Goal: Information Seeking & Learning: Find specific fact

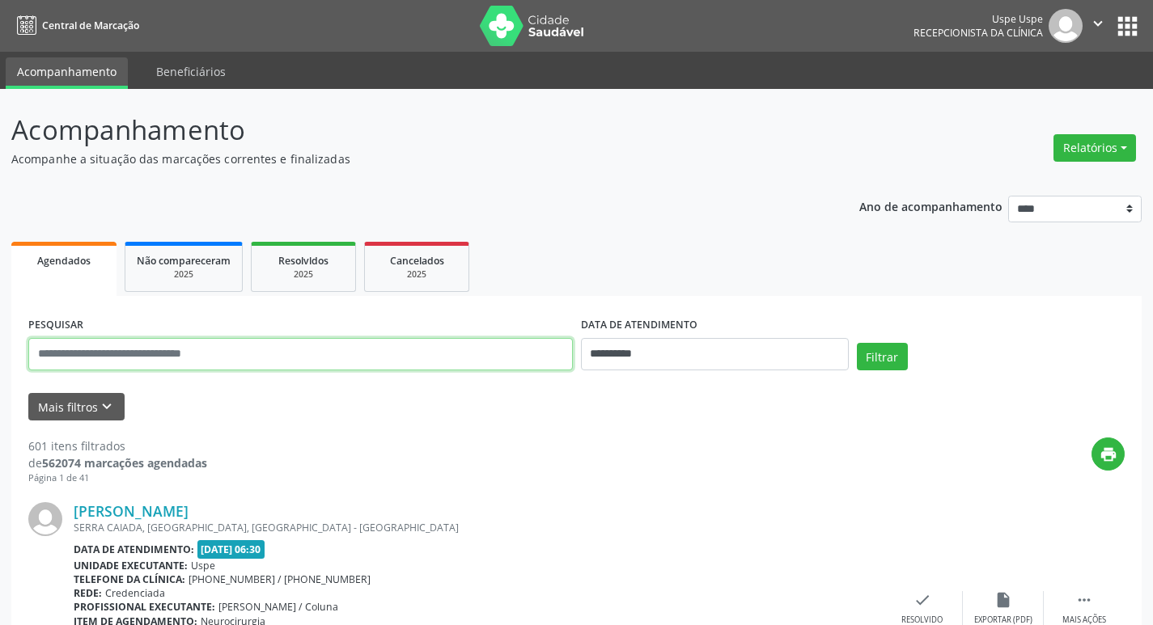
paste input "**********"
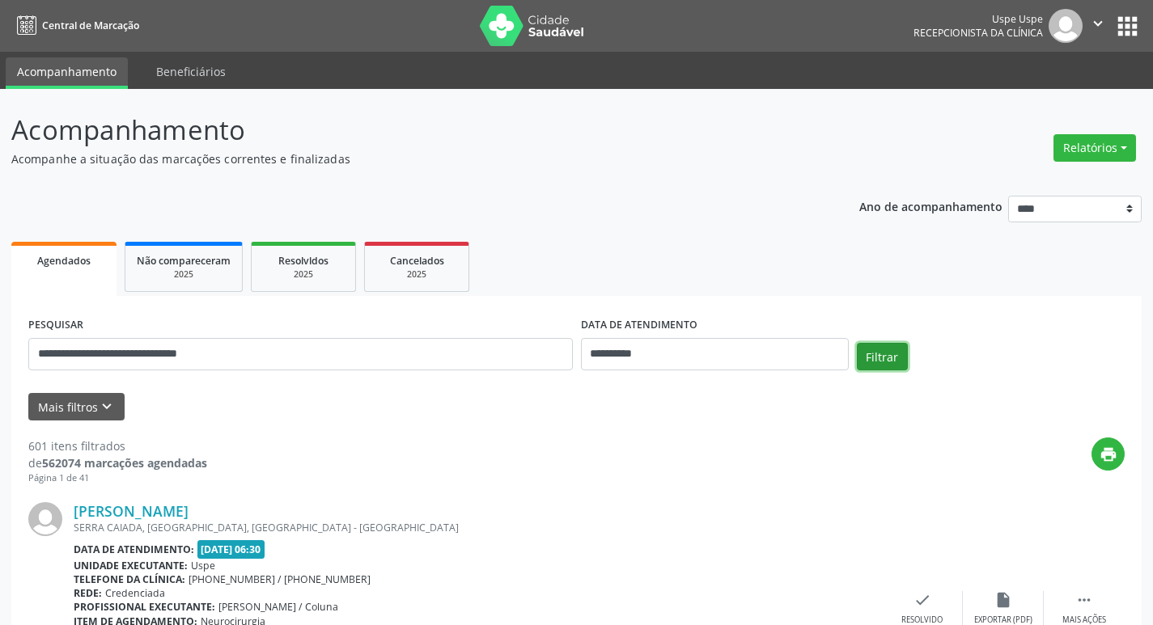
click at [875, 354] on button "Filtrar" at bounding box center [882, 357] width 51 height 28
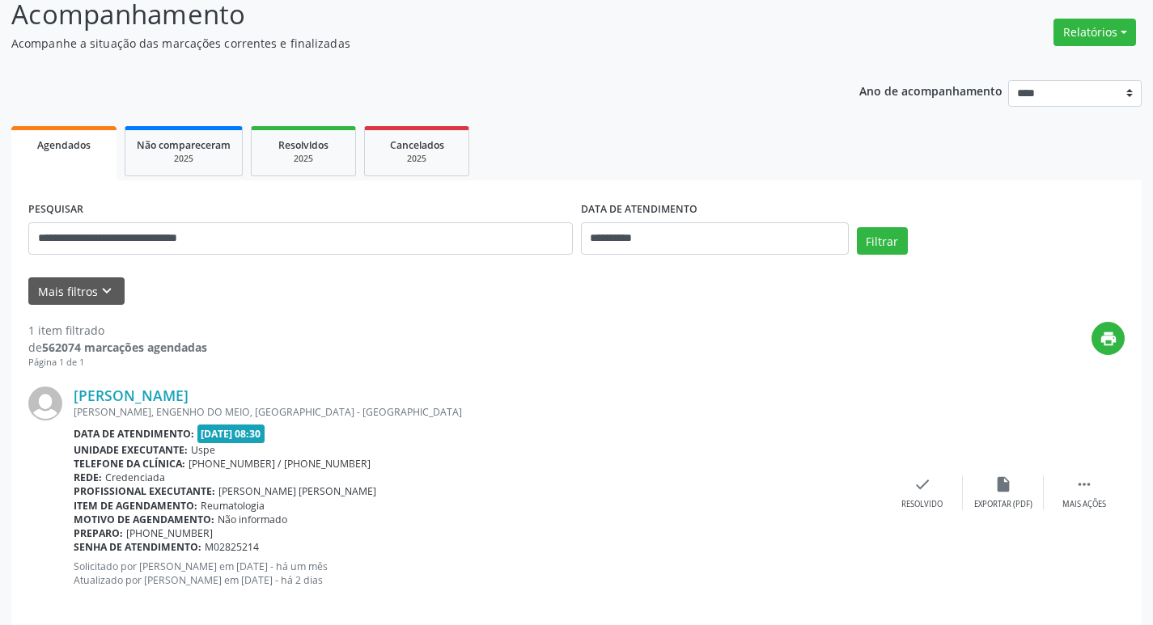
scroll to position [135, 0]
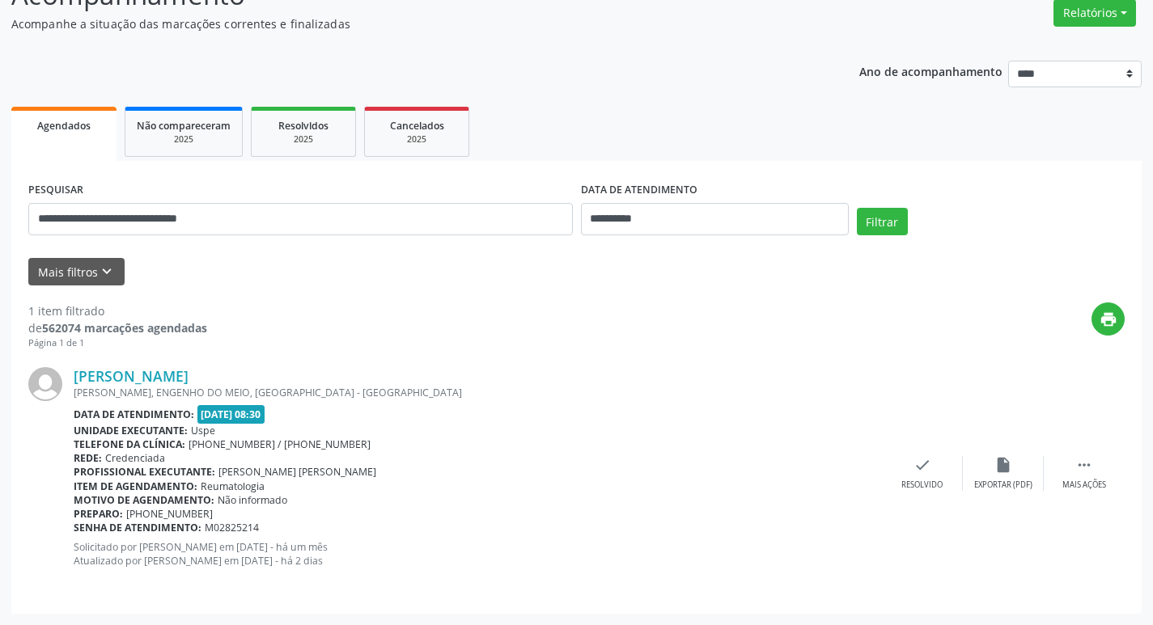
drag, startPoint x: 77, startPoint y: 365, endPoint x: 192, endPoint y: 462, distance: 150.4
click at [273, 488] on div "[PERSON_NAME] [PERSON_NAME] REAL, [GEOGRAPHIC_DATA], [GEOGRAPHIC_DATA] - [GEOGR…" at bounding box center [576, 473] width 1096 height 246
copy div "[PERSON_NAME] REAL, ENGENHO DO MEIO, [GEOGRAPHIC_DATA] - PE Data de atendimento…"
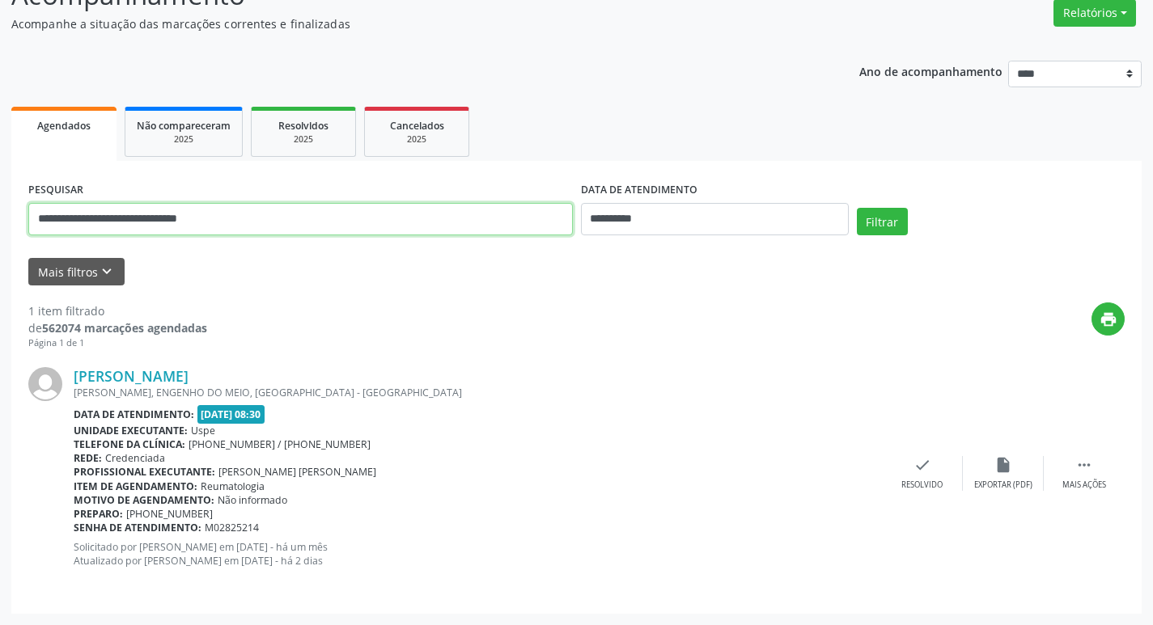
drag, startPoint x: 226, startPoint y: 218, endPoint x: 0, endPoint y: 188, distance: 227.7
click at [0, 188] on div "**********" at bounding box center [576, 290] width 1153 height 672
paste input "text"
type input "**********"
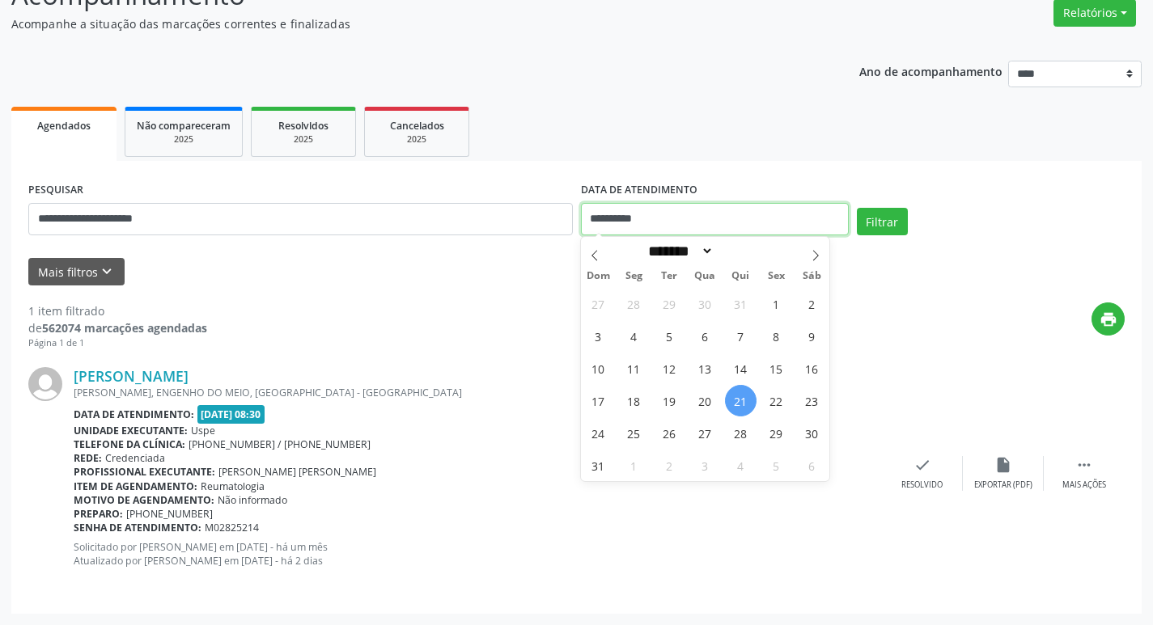
click at [631, 226] on input "**********" at bounding box center [715, 219] width 268 height 32
click at [742, 393] on span "21" at bounding box center [741, 401] width 32 height 32
type input "**********"
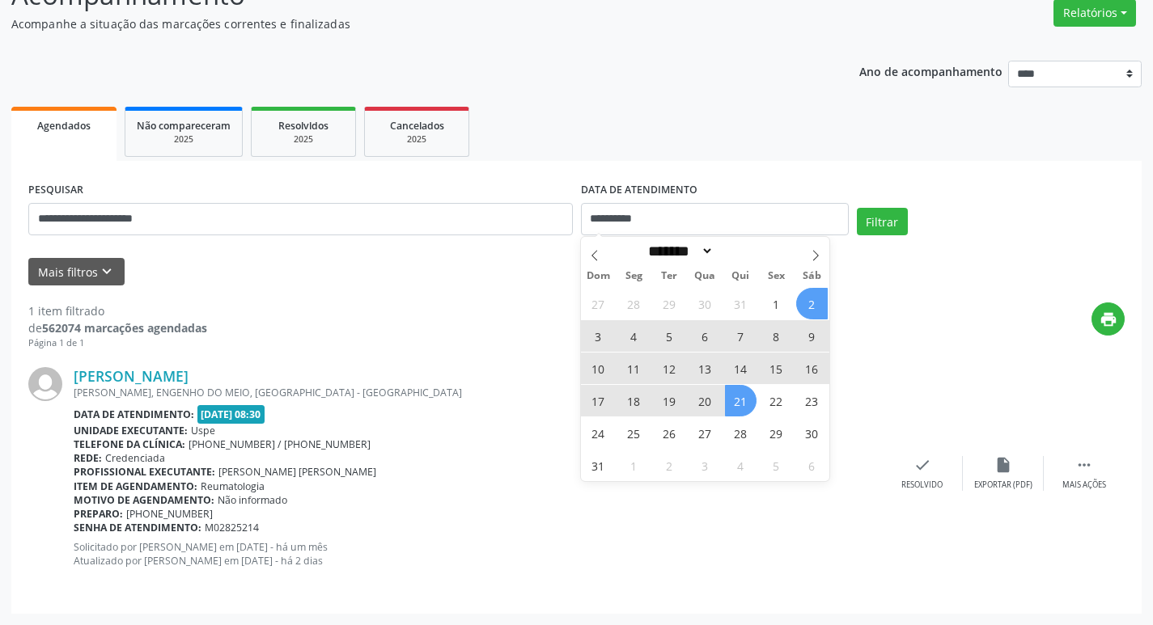
drag, startPoint x: 816, startPoint y: 260, endPoint x: 811, endPoint y: 277, distance: 17.7
click at [816, 259] on icon at bounding box center [815, 255] width 11 height 11
select select "*"
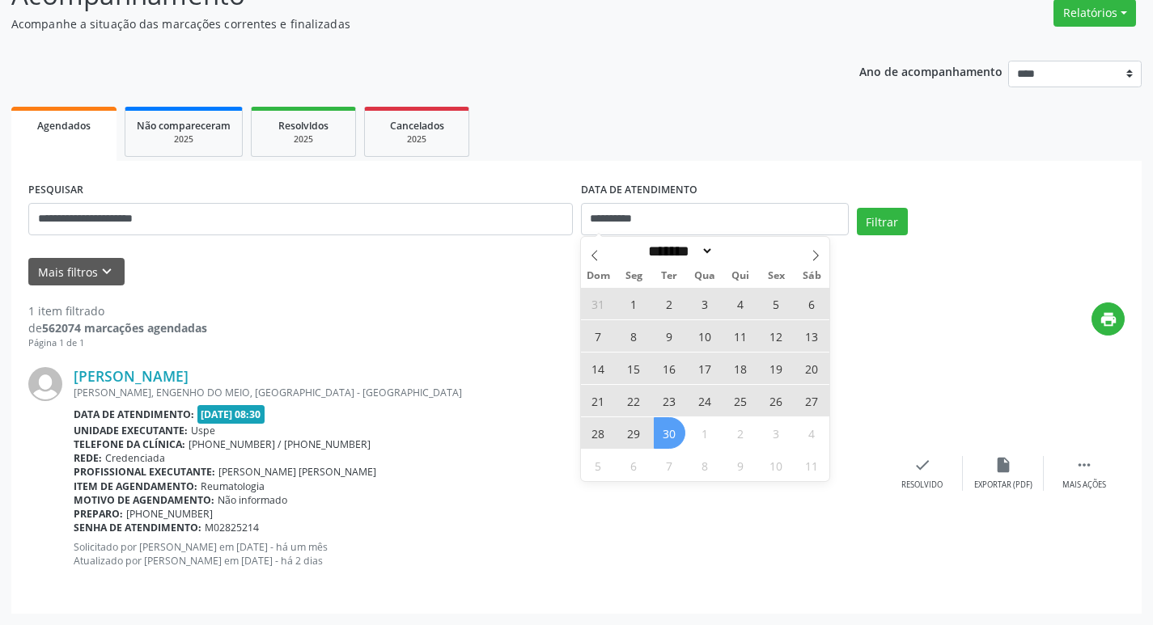
drag, startPoint x: 658, startPoint y: 434, endPoint x: 799, endPoint y: 361, distance: 158.9
click at [662, 434] on span "30" at bounding box center [670, 433] width 32 height 32
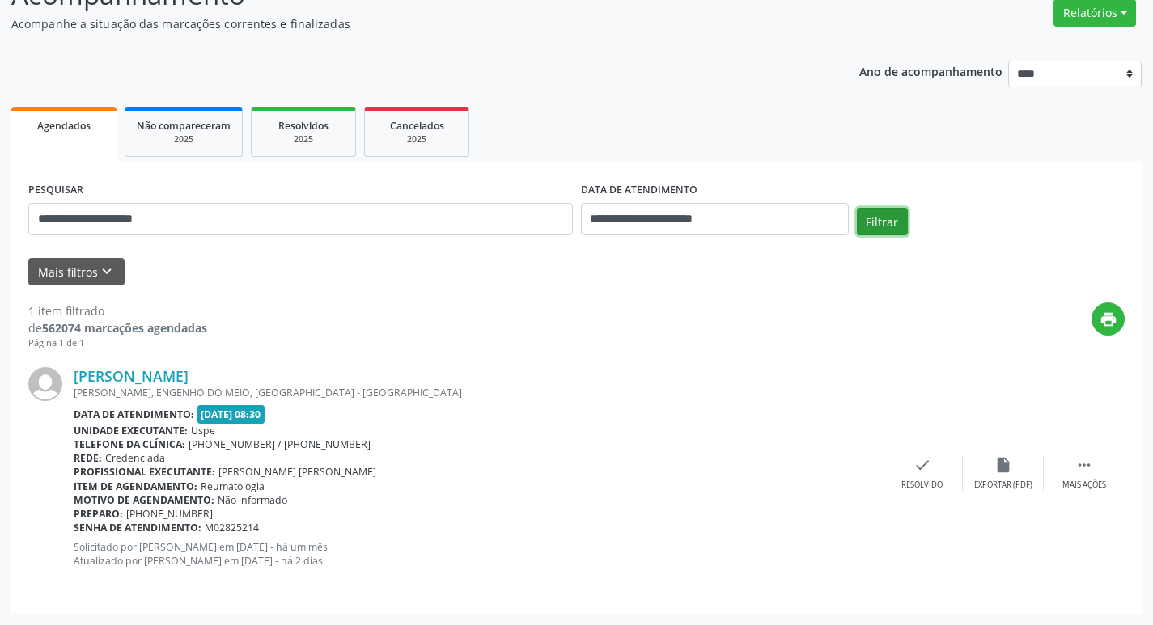
click at [898, 221] on button "Filtrar" at bounding box center [882, 222] width 51 height 28
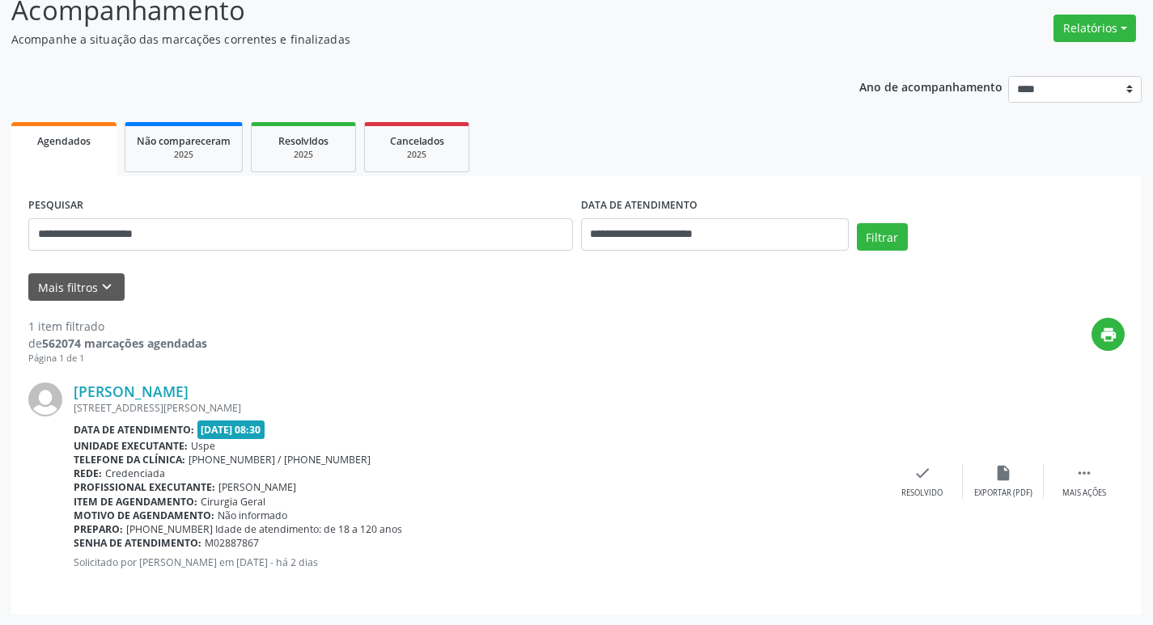
scroll to position [121, 0]
drag, startPoint x: 88, startPoint y: 385, endPoint x: 95, endPoint y: 400, distance: 16.7
click at [95, 400] on div "[PERSON_NAME] [STREET_ADDRESS][PERSON_NAME] Data de atendimento: [DATE] 08:30 U…" at bounding box center [576, 481] width 1096 height 232
drag, startPoint x: 70, startPoint y: 381, endPoint x: 84, endPoint y: 404, distance: 26.5
click at [87, 408] on div "[PERSON_NAME] [STREET_ADDRESS][PERSON_NAME] Data de atendimento: [DATE] 08:30 U…" at bounding box center [576, 481] width 1096 height 232
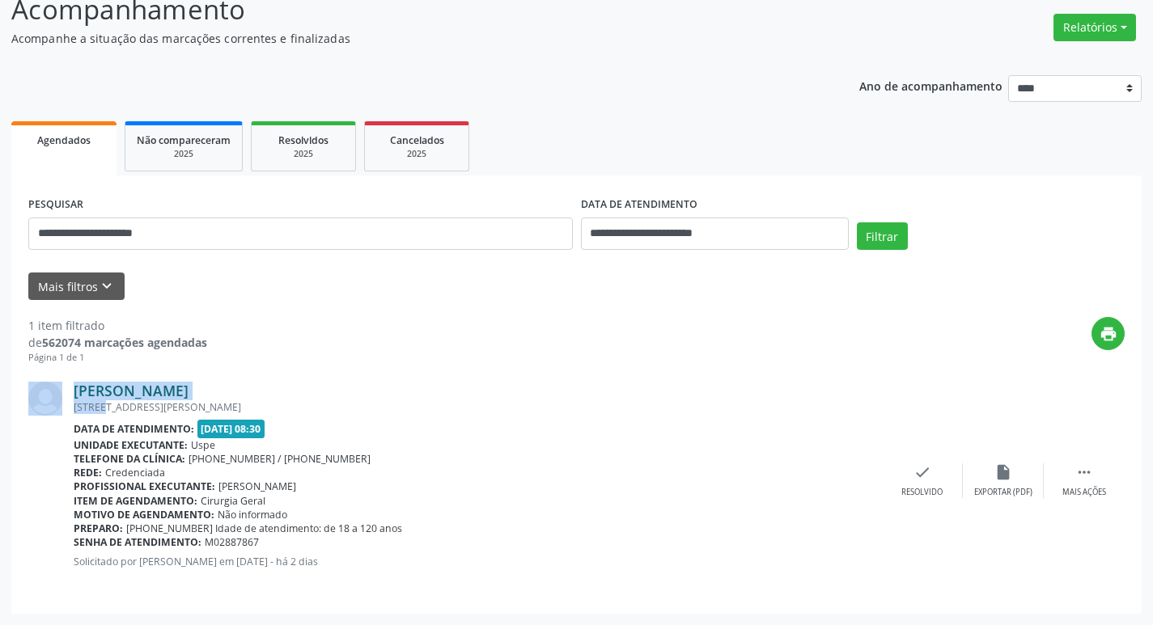
click at [81, 391] on link "[PERSON_NAME]" at bounding box center [131, 391] width 115 height 18
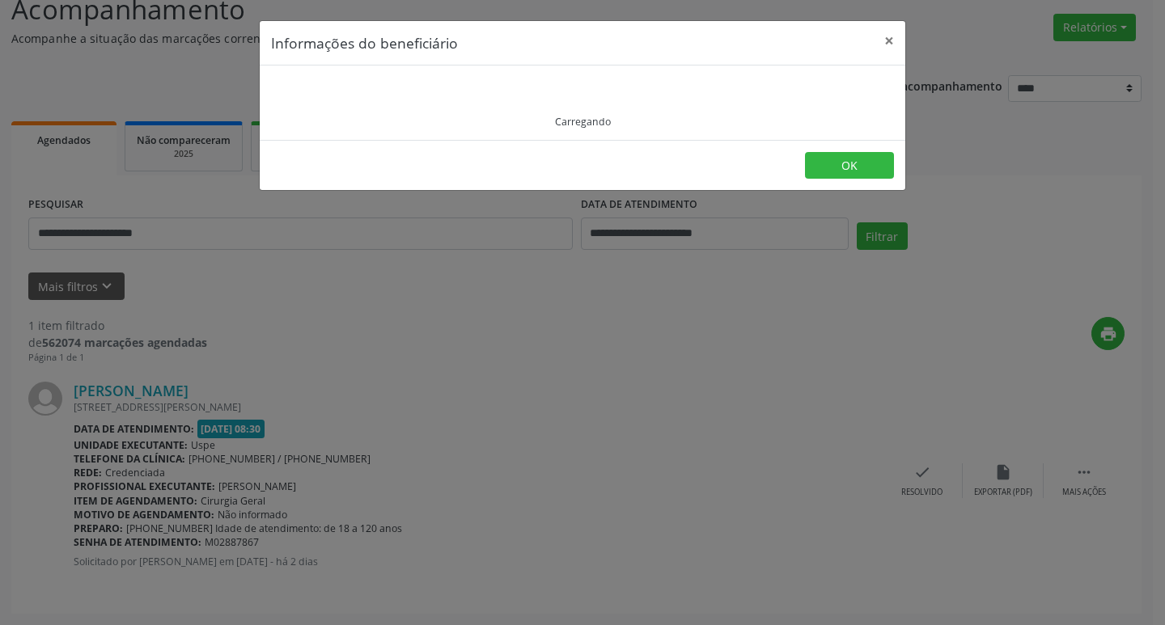
click at [71, 375] on div "Informações do beneficiário × Carregando OK" at bounding box center [582, 312] width 1165 height 625
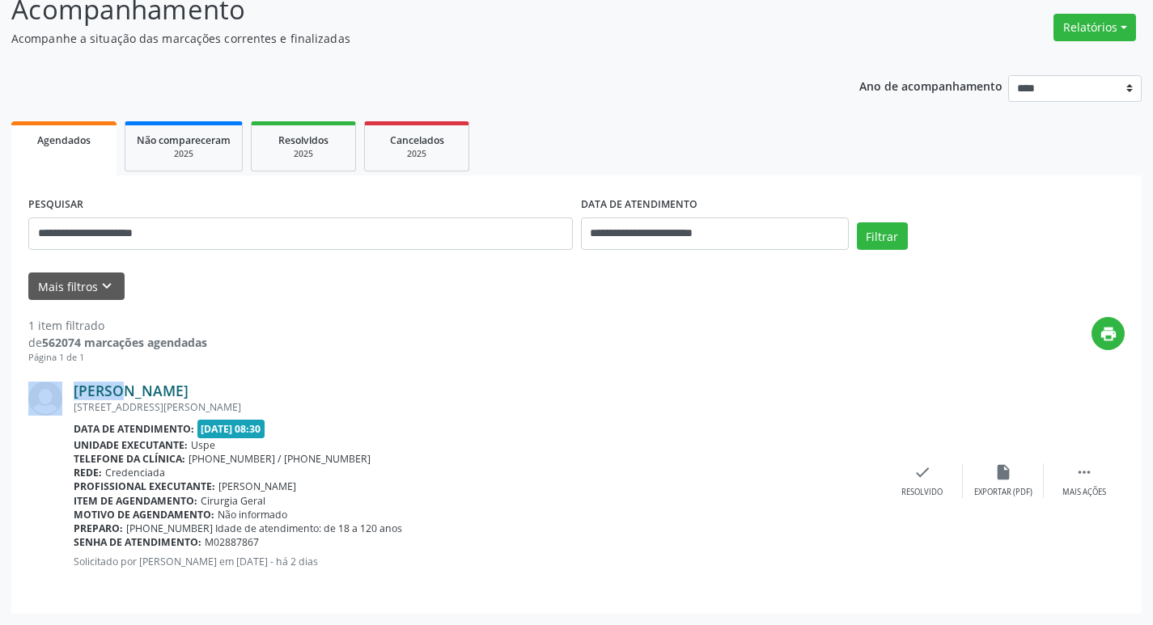
drag, startPoint x: 70, startPoint y: 380, endPoint x: 83, endPoint y: 396, distance: 20.1
click at [83, 396] on div "[PERSON_NAME] [STREET_ADDRESS][PERSON_NAME] Data de atendimento: [DATE] 08:30 U…" at bounding box center [576, 481] width 1096 height 232
click at [85, 387] on link "[PERSON_NAME]" at bounding box center [131, 391] width 115 height 18
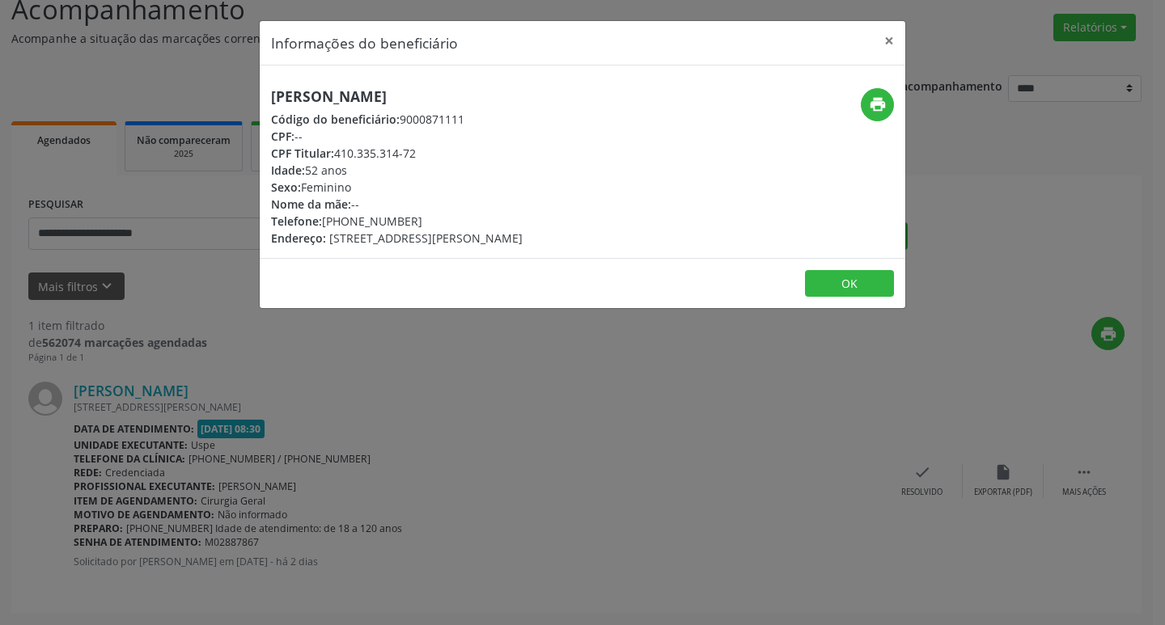
click at [99, 375] on div "Informações do beneficiário × [PERSON_NAME] Código do beneficiário: 9000871111 …" at bounding box center [582, 312] width 1165 height 625
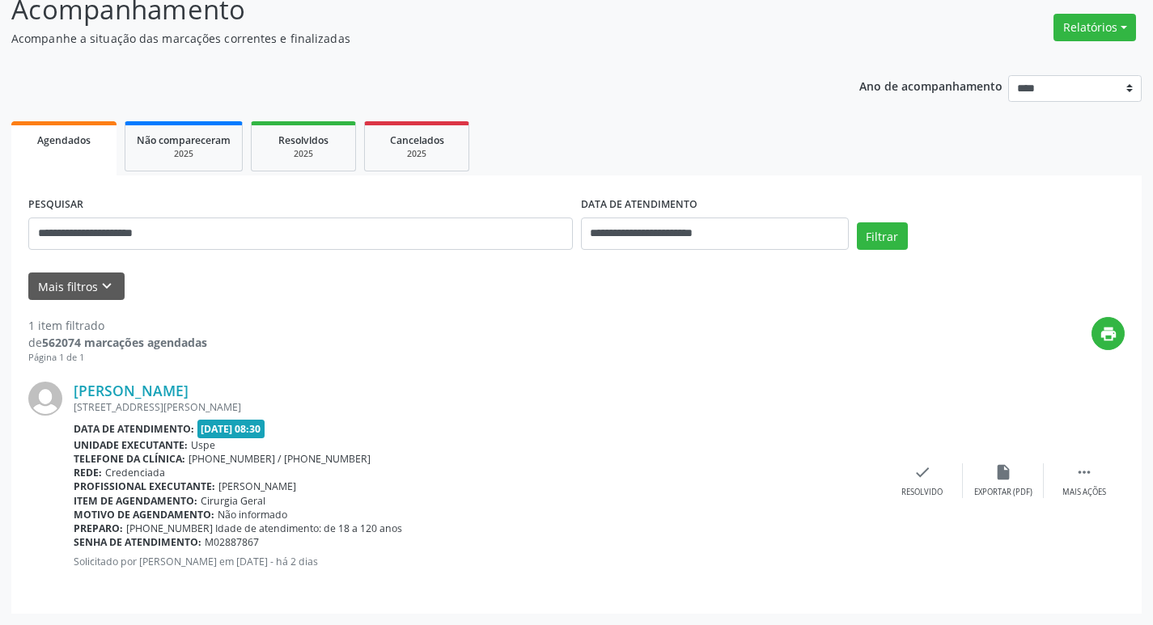
drag, startPoint x: 75, startPoint y: 381, endPoint x: 268, endPoint y: 500, distance: 226.3
click at [268, 500] on div "[PERSON_NAME] [STREET_ADDRESS][PERSON_NAME] Data de atendimento: [DATE] 08:30 U…" at bounding box center [576, 481] width 1096 height 232
copy div "[PERSON_NAME] [STREET_ADDRESS][PERSON_NAME] Data de atendimento: [DATE] 08:30 U…"
